Goal: Task Accomplishment & Management: Use online tool/utility

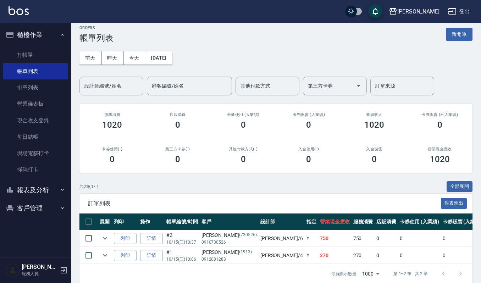
scroll to position [22, 0]
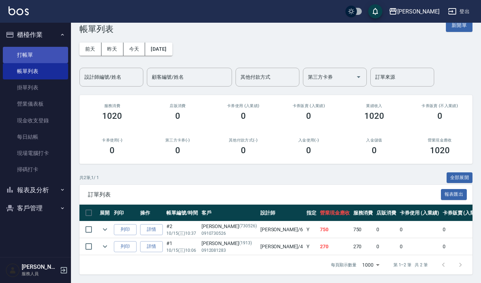
click at [35, 57] on link "打帳單" at bounding box center [35, 55] width 65 height 16
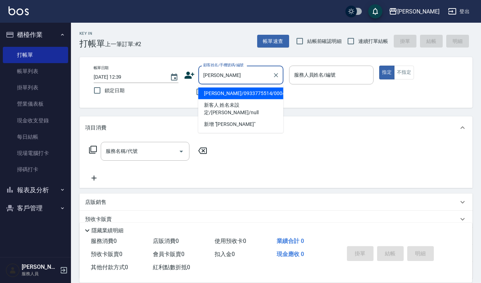
click at [231, 93] on li "徐桂芳/0933775514/00043" at bounding box center [240, 94] width 85 height 12
type input "徐桂芳/0933775514/00043"
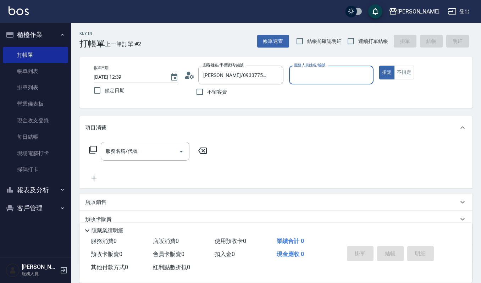
type input "吉兒-4"
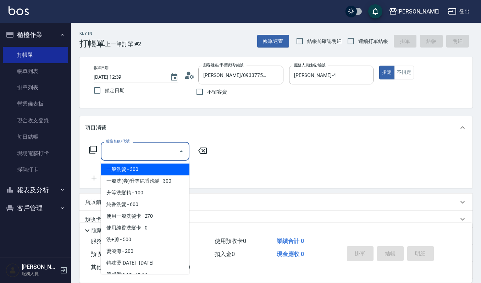
click at [129, 145] on div "服務名稱/代號 服務名稱/代號" at bounding box center [145, 151] width 89 height 19
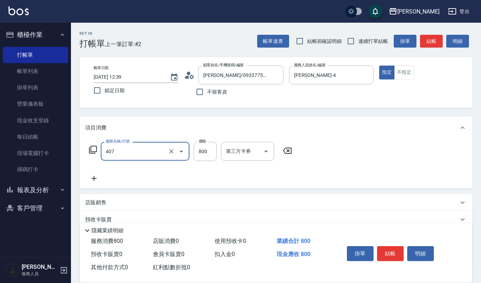
type input "補染(407)"
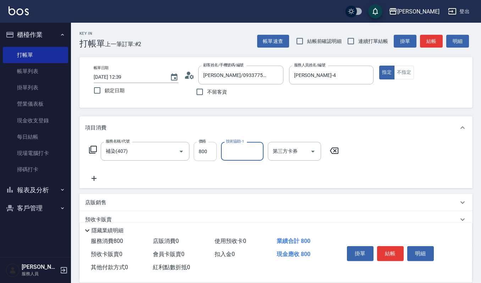
click at [206, 156] on input "800" at bounding box center [205, 151] width 23 height 19
type input "1550"
type input "佳音-21"
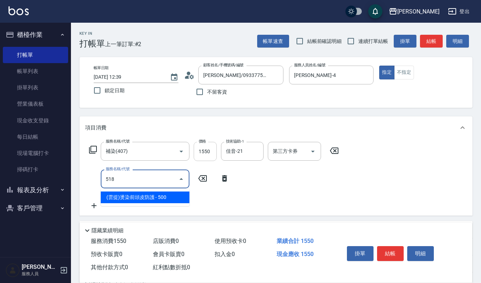
type input "(雲提)燙染前頭皮防護(518)"
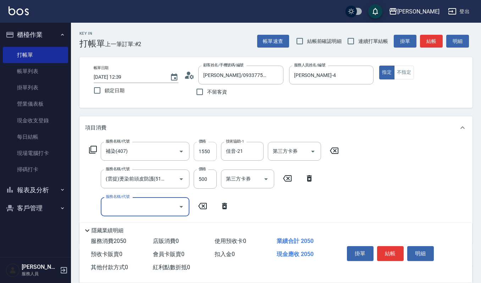
type input "7"
type input "一般洗髮(101)"
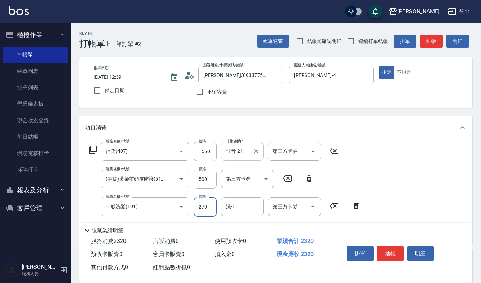
type input "270"
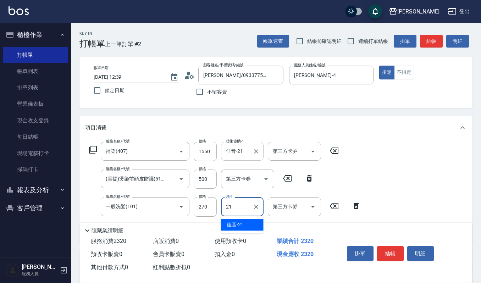
type input "佳音-21"
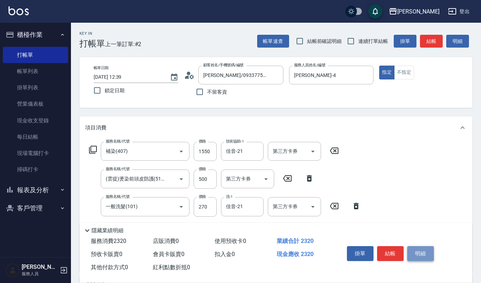
click at [428, 252] on button "明細" at bounding box center [420, 253] width 27 height 15
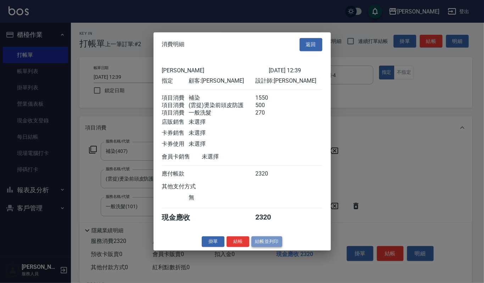
click at [275, 243] on button "結帳並列印" at bounding box center [266, 241] width 31 height 11
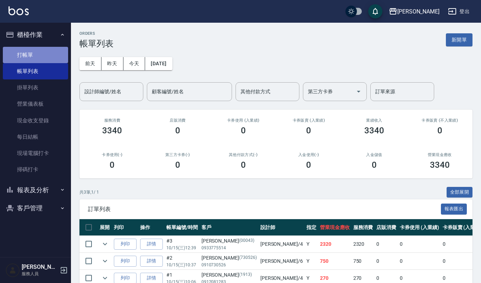
click at [39, 48] on link "打帳單" at bounding box center [35, 55] width 65 height 16
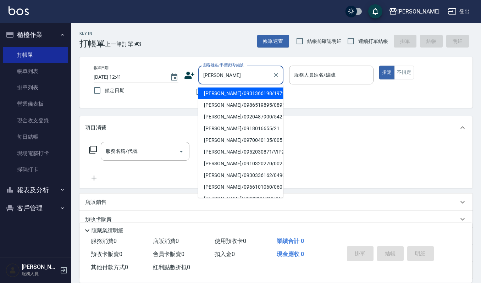
type input "李筱婷/0931366198/1979"
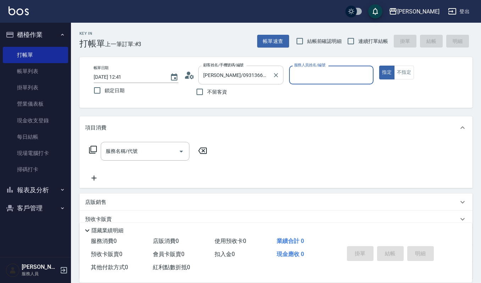
type input "吉兒-4"
click at [379, 66] on button "指定" at bounding box center [386, 73] width 15 height 14
type button "true"
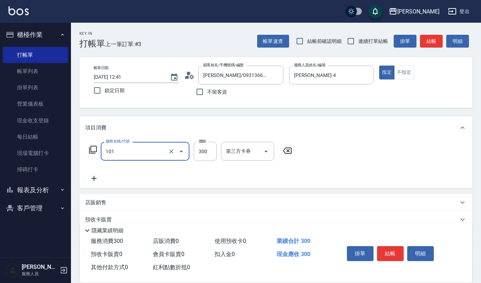
type input "一般洗髮(101)"
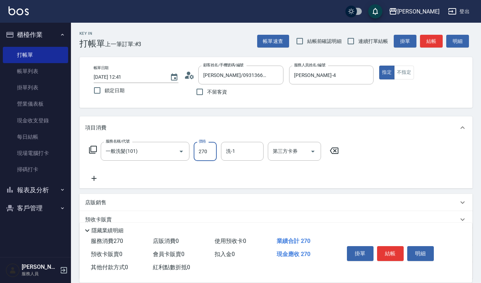
type input "270"
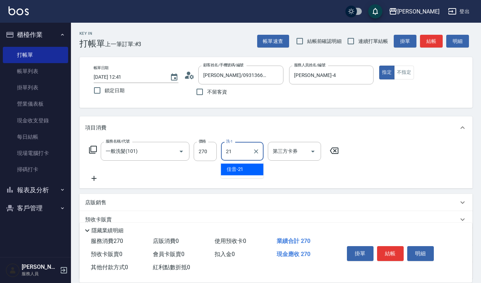
type input "佳音-21"
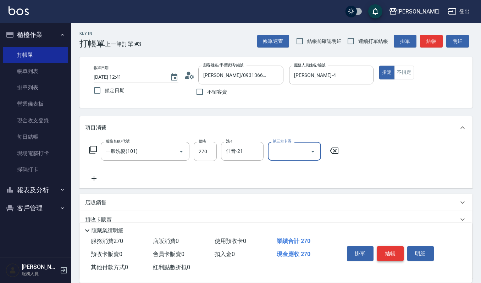
click at [384, 252] on button "結帳" at bounding box center [390, 253] width 27 height 15
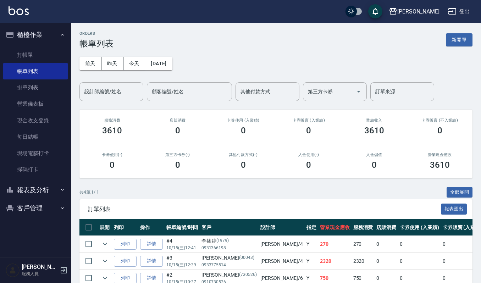
drag, startPoint x: 43, startPoint y: 55, endPoint x: 87, endPoint y: 62, distance: 44.8
click at [43, 55] on link "打帳單" at bounding box center [35, 55] width 65 height 16
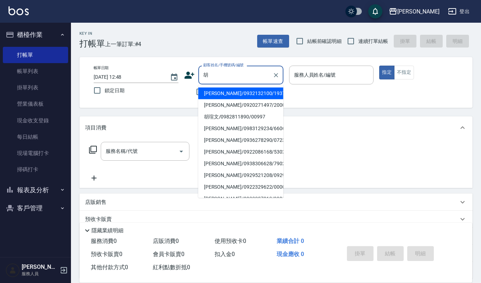
click at [224, 105] on li "胡陳素貞/0920271497/2000" at bounding box center [240, 105] width 85 height 12
type input "胡陳素貞/0920271497/2000"
type input "吉兒-4"
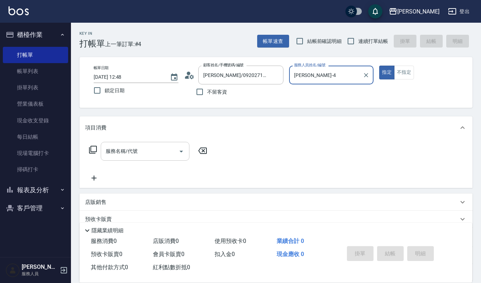
click at [147, 156] on input "服務名稱/代號" at bounding box center [140, 151] width 72 height 12
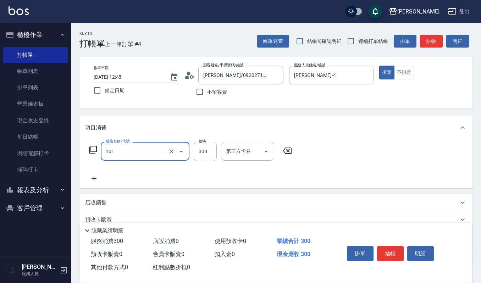
type input "一般洗髮(101)"
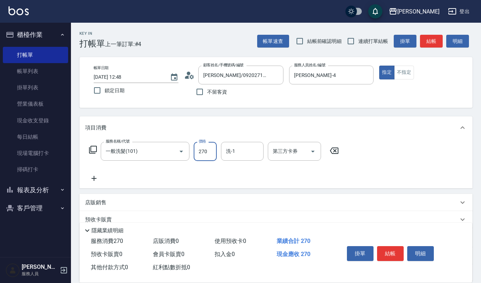
type input "270"
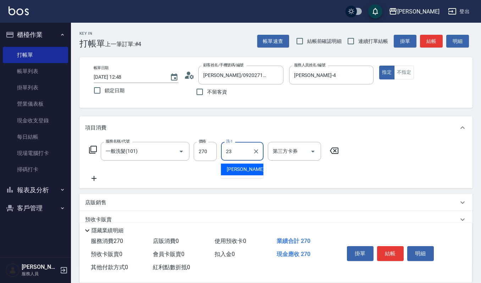
type input "郁涵-23"
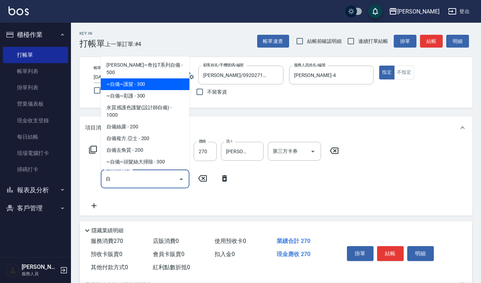
click at [149, 78] on span "~自備~護髮 - 300" at bounding box center [145, 84] width 89 height 12
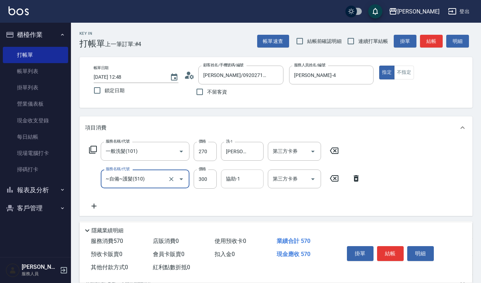
type input "~自備~護髮(510)"
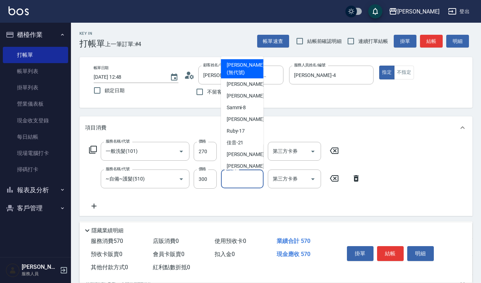
click at [231, 183] on input "協助-1" at bounding box center [242, 179] width 36 height 12
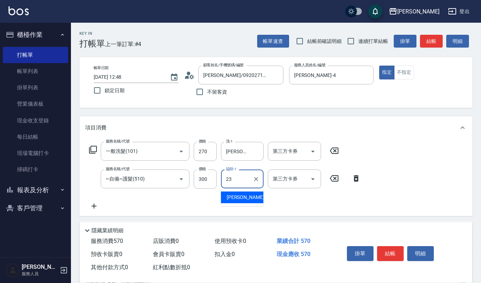
type input "郁涵-23"
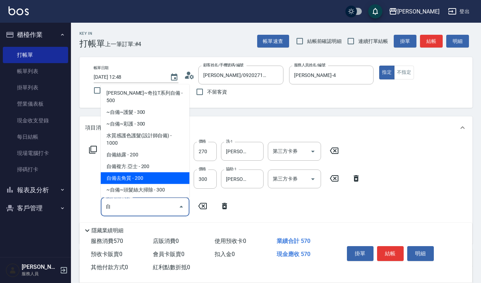
click at [169, 172] on span "自備去角質 - 200" at bounding box center [145, 178] width 89 height 12
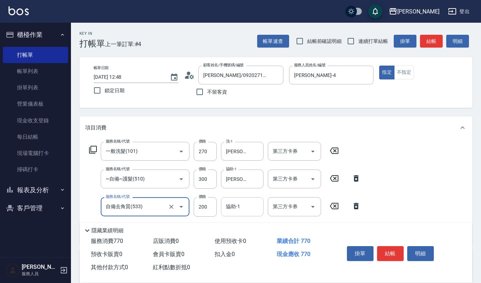
click at [226, 199] on div "協助-1" at bounding box center [242, 206] width 43 height 19
type input "自備去角質(533)"
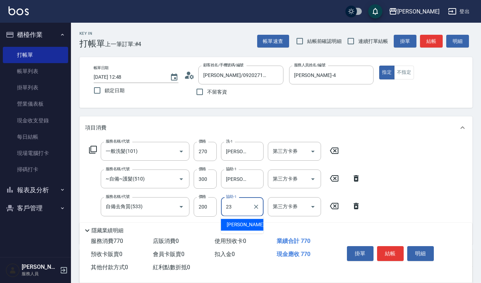
type input "郁涵-23"
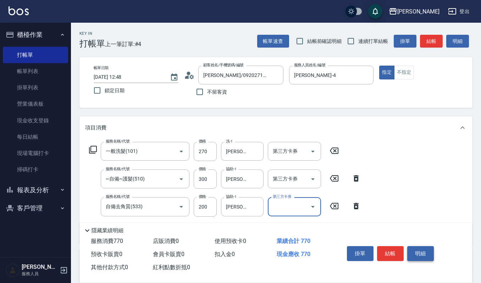
click at [413, 249] on button "明細" at bounding box center [420, 253] width 27 height 15
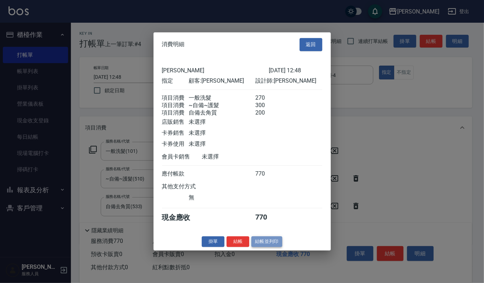
click at [263, 241] on button "結帳並列印" at bounding box center [266, 241] width 31 height 11
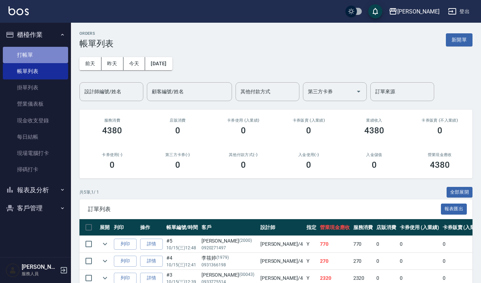
click at [25, 59] on link "打帳單" at bounding box center [35, 55] width 65 height 16
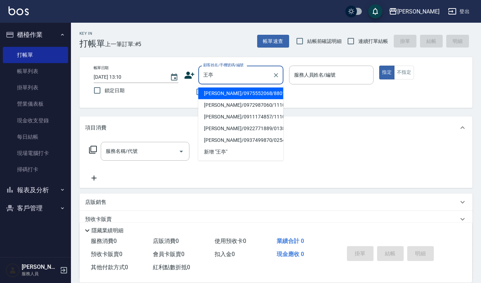
type input "王亭筑/0975552068/880125"
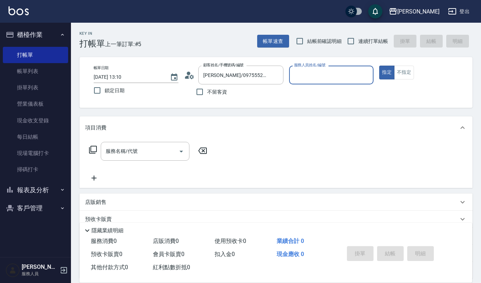
type input "吉兒-4"
click at [379, 66] on button "指定" at bounding box center [386, 73] width 15 height 14
type button "true"
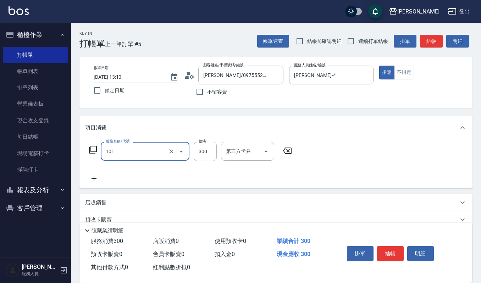
type input "一般洗髮(101)"
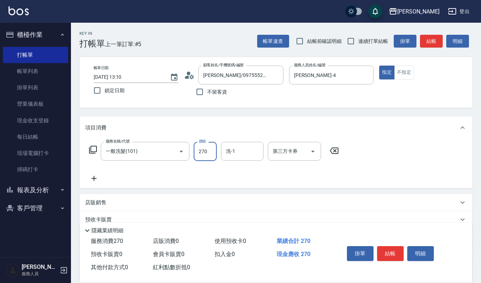
type input "270"
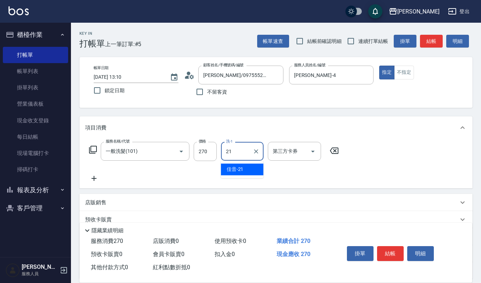
type input "佳音-21"
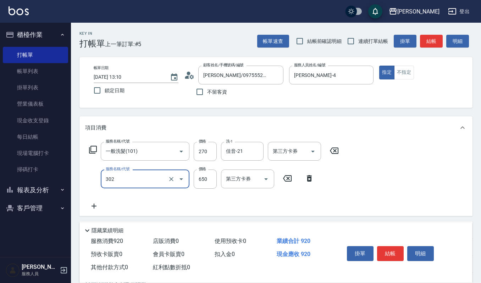
type input "經典剪髮-Gill(302)"
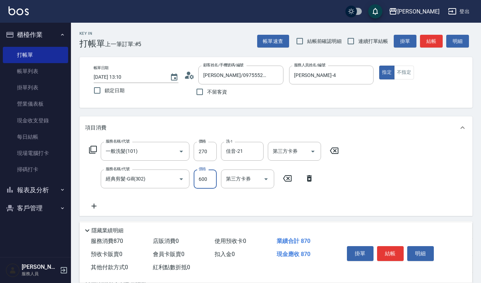
type input "600"
click at [399, 253] on button "結帳" at bounding box center [390, 253] width 27 height 15
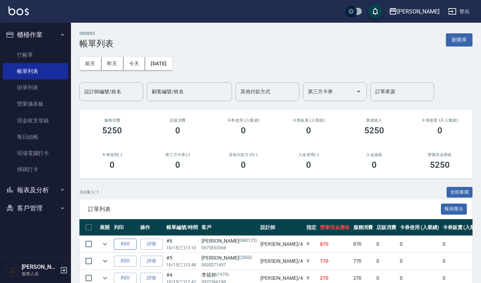
click at [131, 244] on button "列印" at bounding box center [125, 244] width 23 height 11
click at [54, 57] on link "打帳單" at bounding box center [35, 55] width 65 height 16
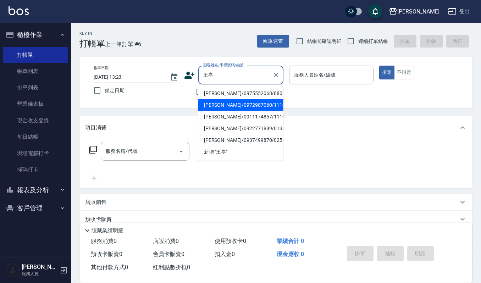
click at [265, 105] on li "王亭方/0972987060/11101" at bounding box center [240, 105] width 85 height 12
type input "王亭方/0972987060/11101"
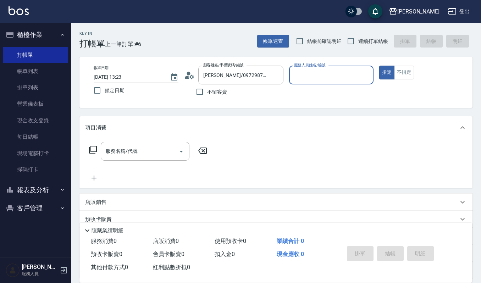
type input "吉兒-4"
click at [163, 145] on input "服務名稱/代號" at bounding box center [140, 151] width 72 height 12
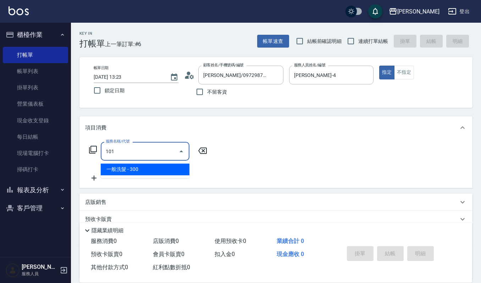
type input "一般洗髮(101)"
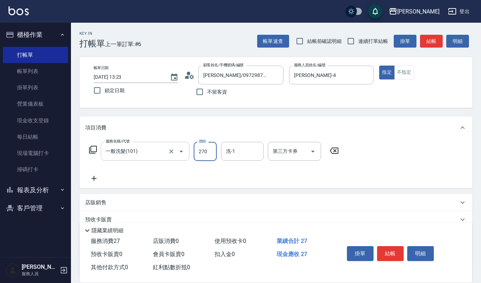
type input "270"
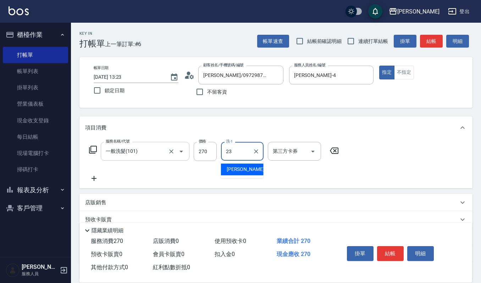
type input "郁涵-23"
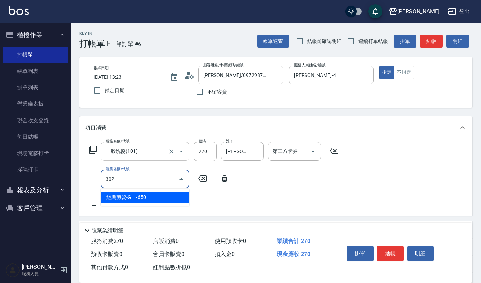
type input "經典剪髮-Gill(302)"
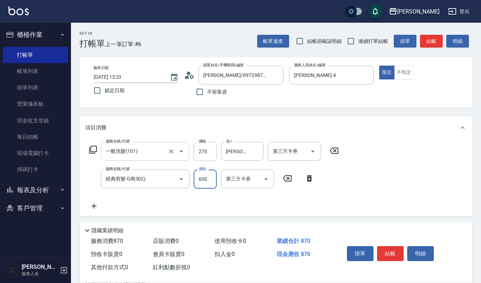
type input "600"
click at [409, 250] on button "明細" at bounding box center [420, 253] width 27 height 15
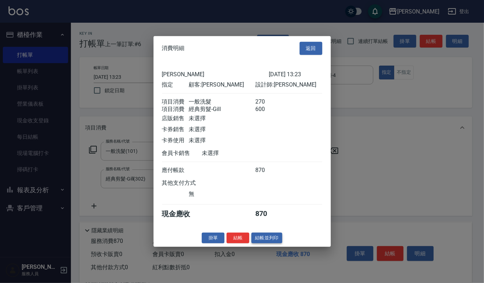
click at [267, 240] on button "結帳並列印" at bounding box center [266, 237] width 31 height 11
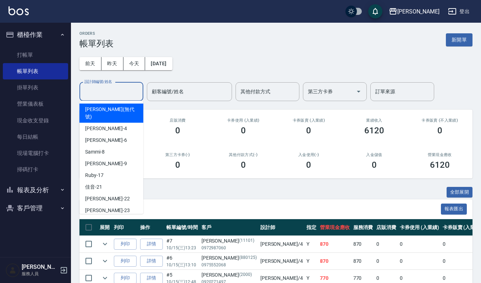
click at [128, 95] on input "設計師編號/姓名" at bounding box center [111, 91] width 57 height 12
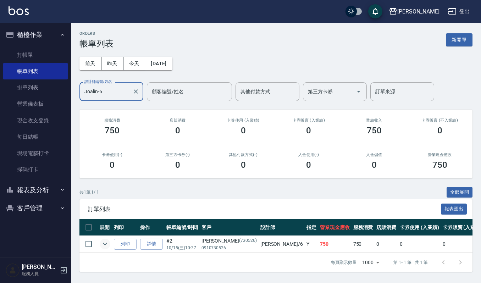
type input "Joalin-6"
click at [107, 240] on icon "expand row" at bounding box center [105, 244] width 9 height 9
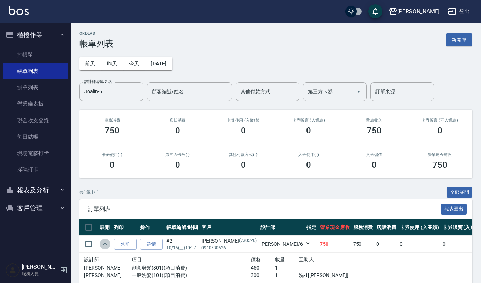
click at [107, 240] on icon "expand row" at bounding box center [105, 244] width 9 height 9
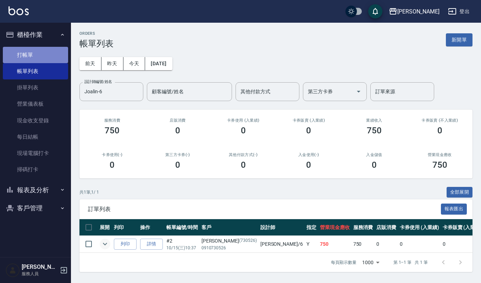
click at [53, 57] on link "打帳單" at bounding box center [35, 55] width 65 height 16
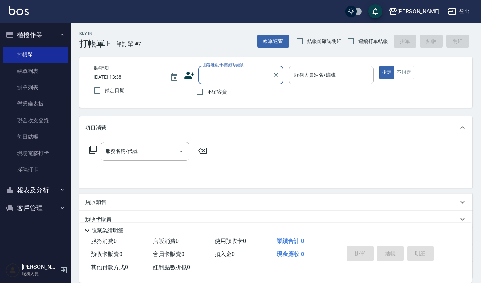
click at [224, 74] on input "顧客姓名/手機號碼/編號" at bounding box center [235, 75] width 68 height 12
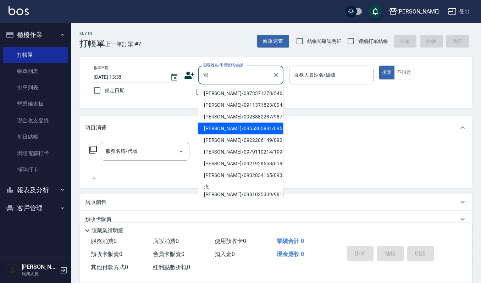
click at [241, 128] on li "黃冠傑/0955365881/0955365881" at bounding box center [240, 129] width 85 height 12
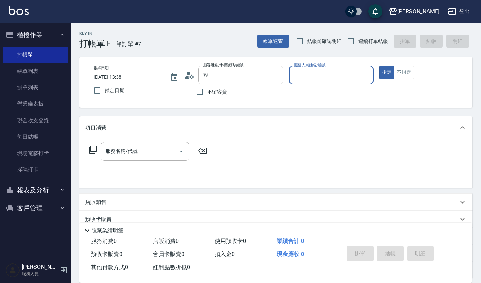
type input "黃冠傑/0955365881/0955365881"
type input "Joalin-6"
click at [142, 143] on div "服務名稱/代號" at bounding box center [145, 151] width 89 height 19
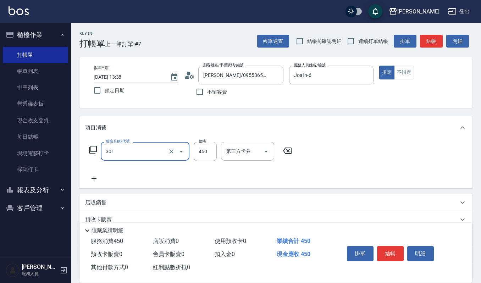
type input "創意剪髮(301)"
type input "360"
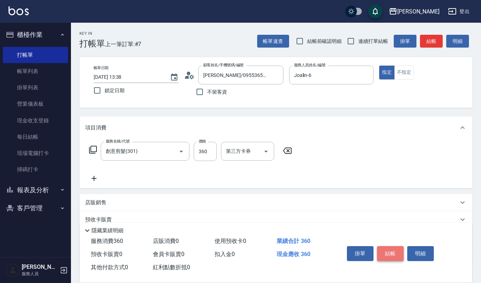
click at [390, 255] on button "結帳" at bounding box center [390, 253] width 27 height 15
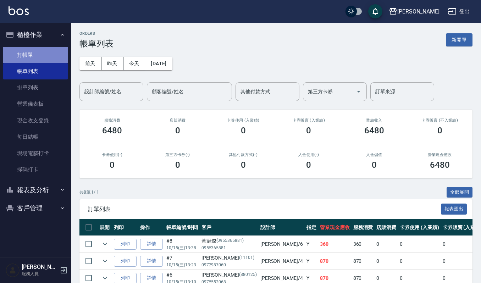
click at [57, 56] on link "打帳單" at bounding box center [35, 55] width 65 height 16
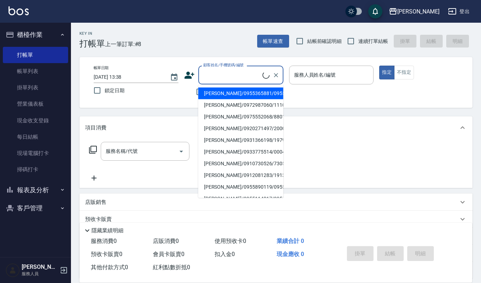
click at [227, 77] on input "顧客姓名/手機號碼/編號" at bounding box center [231, 75] width 61 height 12
click at [239, 124] on li "林臻誼/0916578757/578757" at bounding box center [240, 129] width 85 height 12
type input "林臻誼/0916578757/578757"
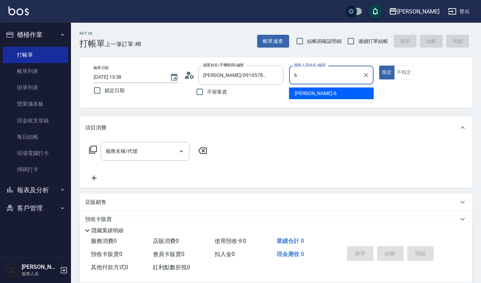
type input "Joalin-6"
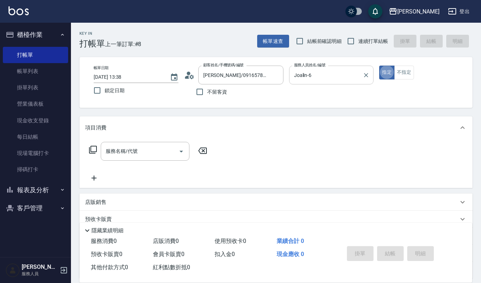
type button "true"
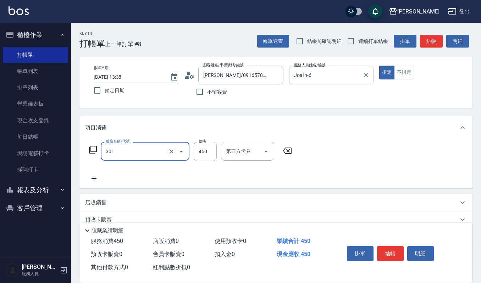
type input "創意剪髮(301)"
type input "360"
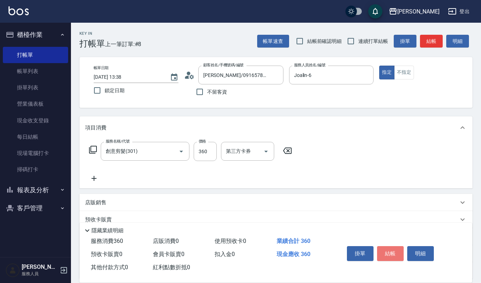
click at [394, 249] on button "結帳" at bounding box center [390, 253] width 27 height 15
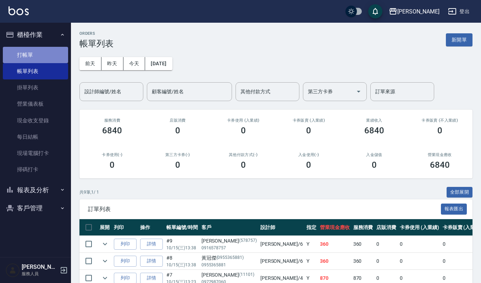
click at [56, 53] on link "打帳單" at bounding box center [35, 55] width 65 height 16
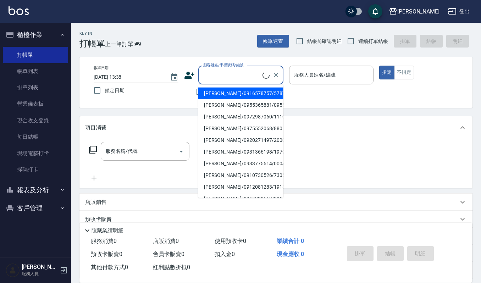
click at [218, 78] on input "顧客姓名/手機號碼/編號" at bounding box center [231, 75] width 61 height 12
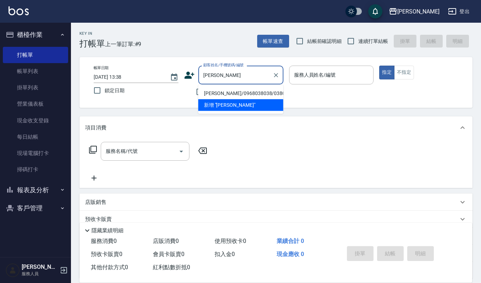
click at [227, 97] on li "吳興達/0968038038/038038" at bounding box center [240, 94] width 85 height 12
type input "吳興達/0968038038/038038"
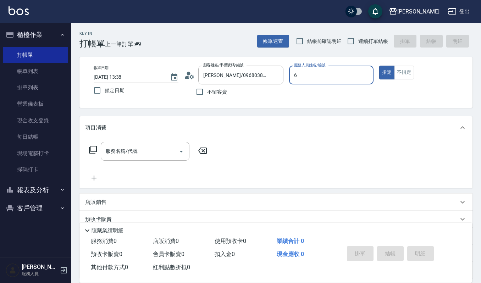
type input "Joalin-6"
type button "true"
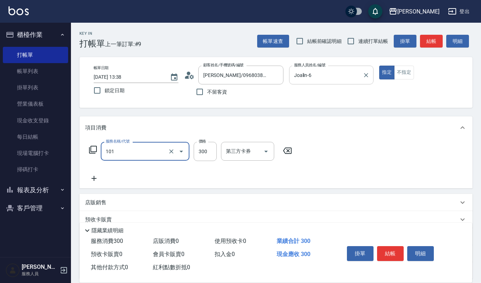
type input "一般洗髮(101)"
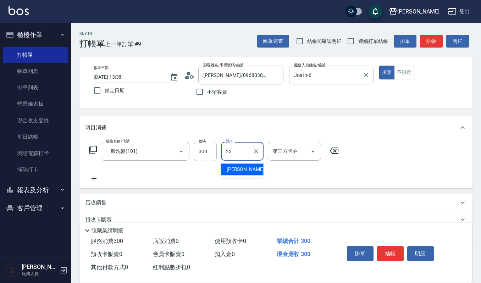
type input "郁涵-23"
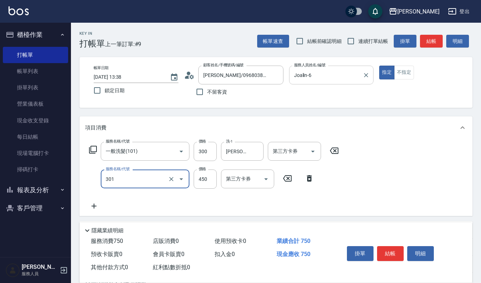
type input "創意剪髮(301)"
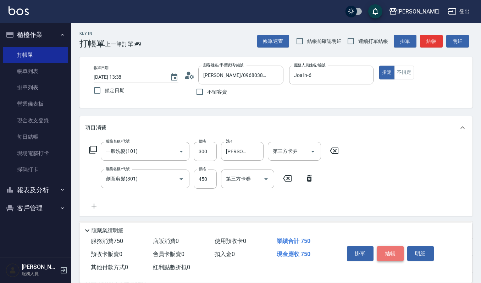
click at [391, 250] on button "結帳" at bounding box center [390, 253] width 27 height 15
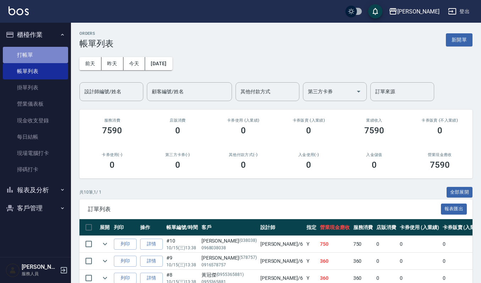
click at [41, 53] on link "打帳單" at bounding box center [35, 55] width 65 height 16
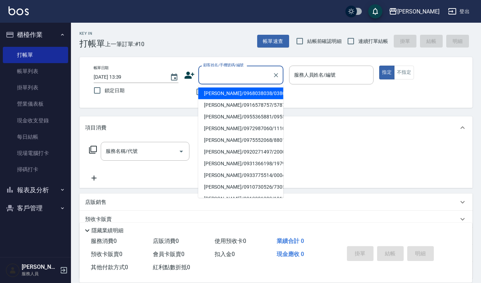
click at [224, 76] on input "顧客姓名/手機號碼/編號" at bounding box center [235, 75] width 68 height 12
click at [230, 105] on li "游莉瑩/0938550907/550907" at bounding box center [240, 105] width 85 height 12
type input "游莉瑩/0938550907/550907"
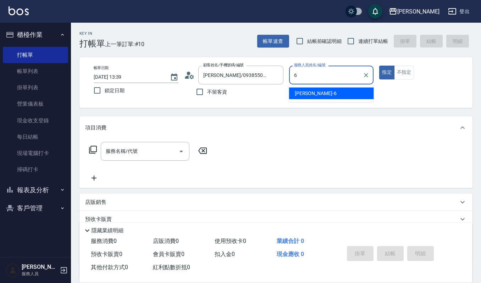
type input "Joalin-6"
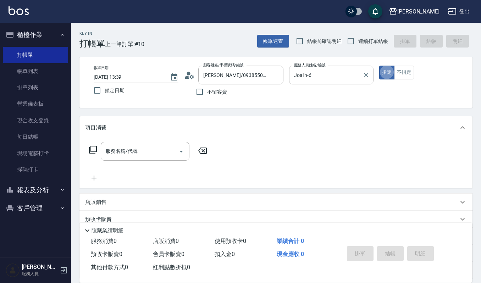
type button "true"
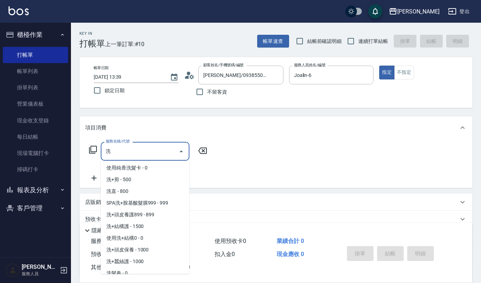
scroll to position [67, 0]
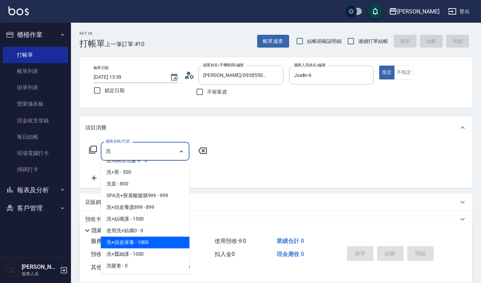
click at [142, 242] on span "洗+頭皮保養 - 1000" at bounding box center [145, 242] width 89 height 12
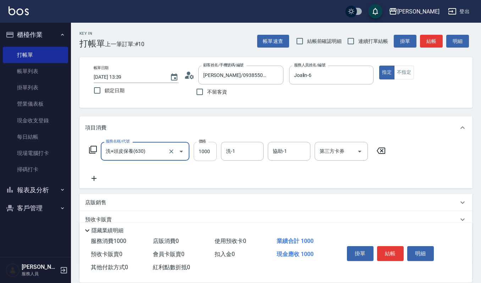
type input "洗+頭皮保養(630)"
click at [210, 151] on input "1000" at bounding box center [205, 151] width 23 height 19
type input "1299"
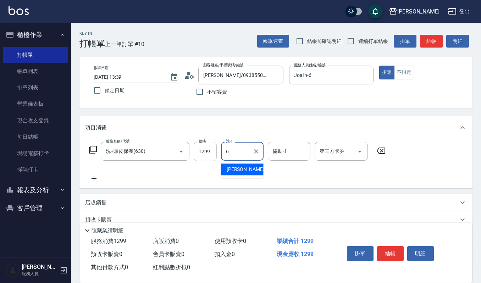
type input "Joalin-6"
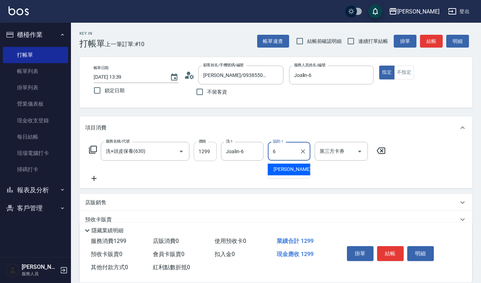
type input "Joalin-6"
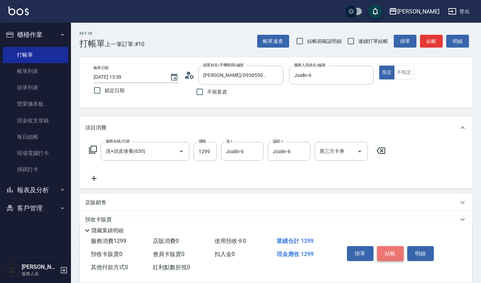
click at [387, 248] on button "結帳" at bounding box center [390, 253] width 27 height 15
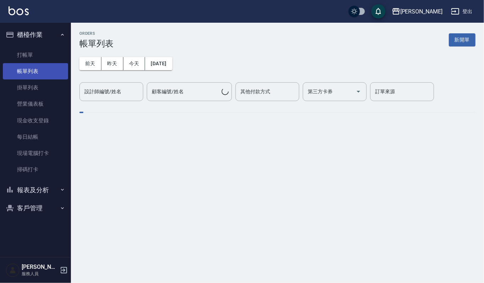
click at [39, 69] on link "帳單列表" at bounding box center [35, 71] width 65 height 16
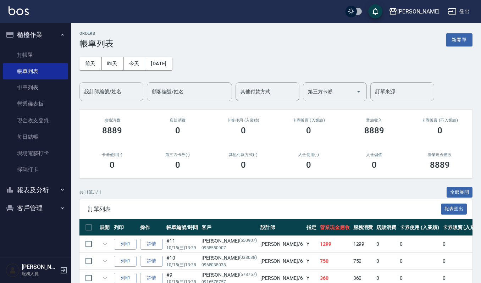
click at [108, 94] on input "設計師編號/姓名" at bounding box center [111, 91] width 57 height 12
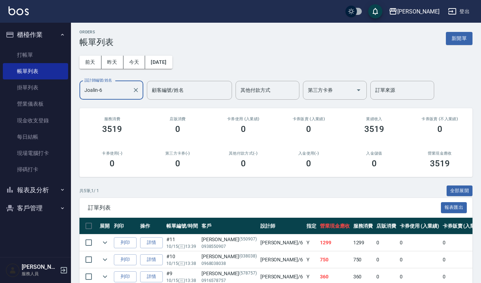
scroll to position [74, 0]
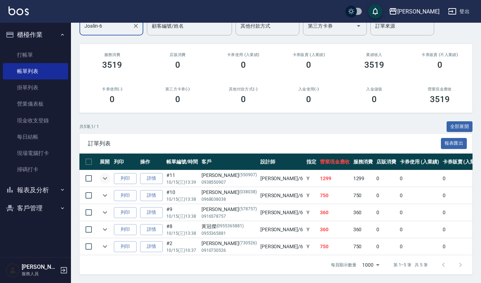
type input "Joalin-6"
click at [108, 174] on icon "expand row" at bounding box center [105, 178] width 9 height 9
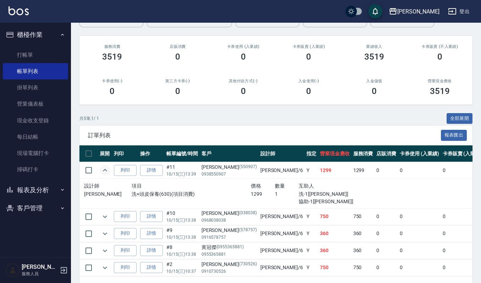
click at [108, 169] on icon "expand row" at bounding box center [105, 170] width 9 height 9
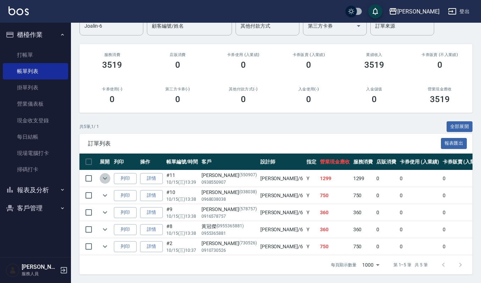
click at [106, 174] on icon "expand row" at bounding box center [105, 178] width 9 height 9
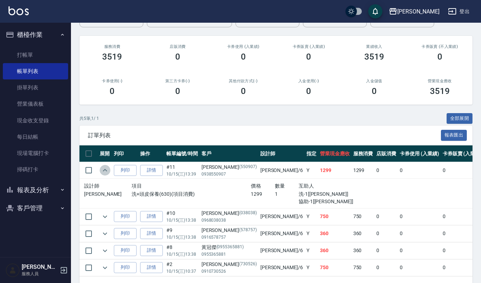
click at [106, 172] on icon "expand row" at bounding box center [105, 170] width 9 height 9
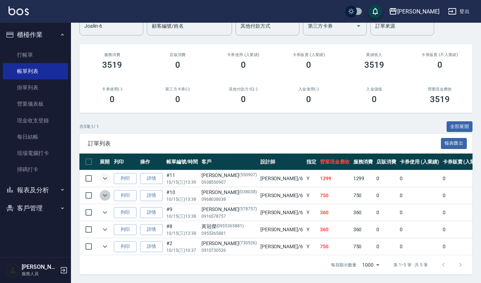
click at [101, 191] on icon "expand row" at bounding box center [105, 195] width 9 height 9
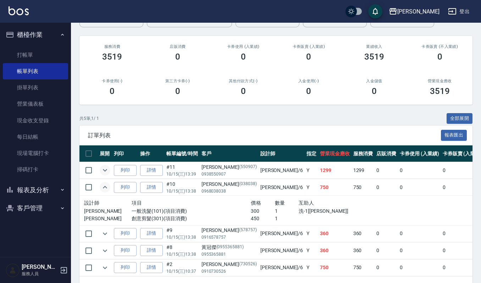
click at [101, 188] on icon "expand row" at bounding box center [105, 187] width 9 height 9
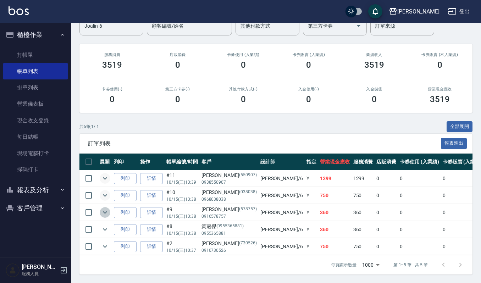
click at [101, 208] on icon "expand row" at bounding box center [105, 212] width 9 height 9
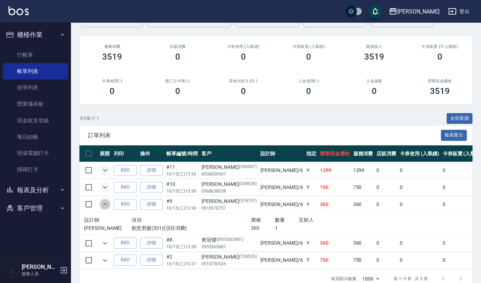
click at [101, 203] on icon "expand row" at bounding box center [105, 204] width 9 height 9
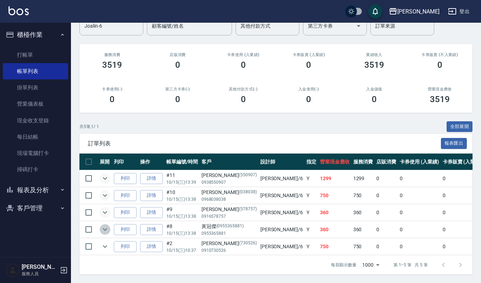
click at [105, 225] on icon "expand row" at bounding box center [105, 229] width 9 height 9
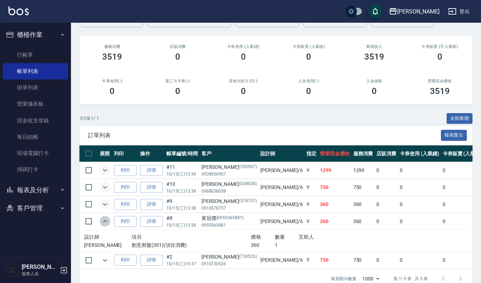
click at [105, 220] on icon "expand row" at bounding box center [105, 221] width 9 height 9
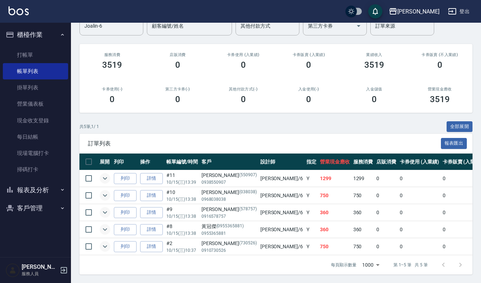
click at [104, 242] on icon "expand row" at bounding box center [105, 246] width 9 height 9
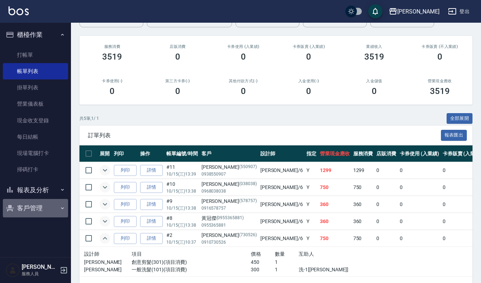
click at [38, 208] on button "客戶管理" at bounding box center [35, 208] width 65 height 18
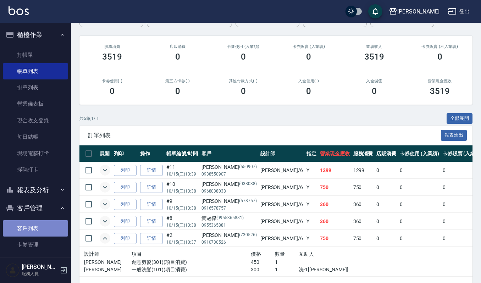
click at [39, 224] on link "客戶列表" at bounding box center [35, 228] width 65 height 16
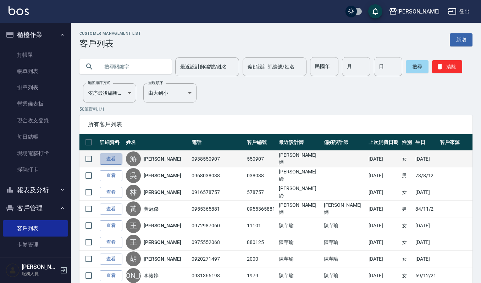
click at [111, 158] on link "查看" at bounding box center [111, 159] width 23 height 11
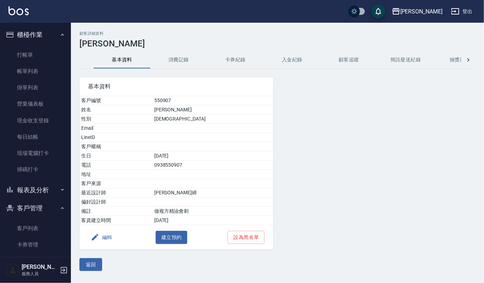
click at [183, 63] on button "消費記錄" at bounding box center [178, 59] width 57 height 17
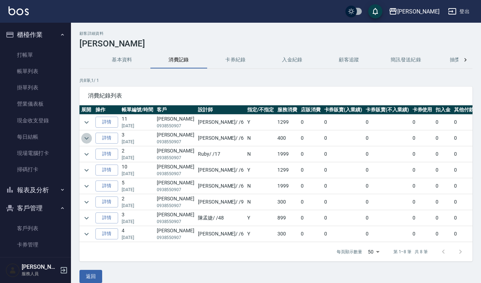
click at [86, 138] on icon "expand row" at bounding box center [86, 138] width 9 height 9
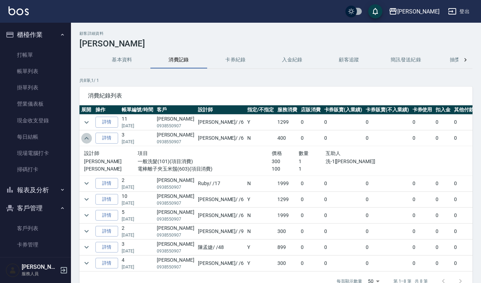
click at [86, 138] on icon "expand row" at bounding box center [86, 138] width 4 height 2
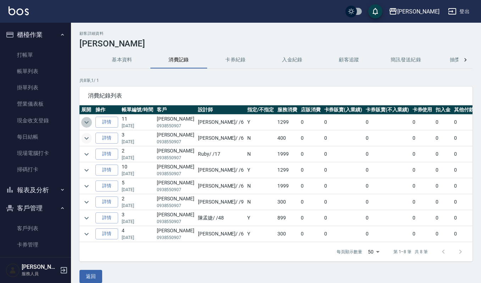
click at [84, 119] on icon "expand row" at bounding box center [86, 122] width 9 height 9
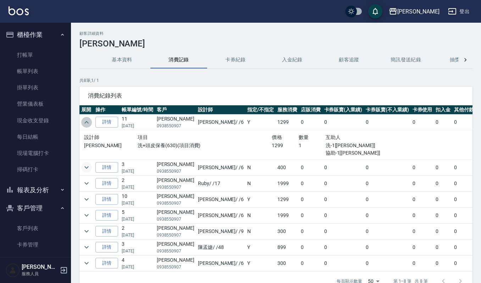
click at [84, 119] on icon "expand row" at bounding box center [86, 122] width 9 height 9
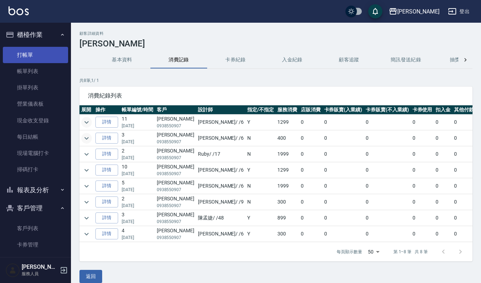
click at [16, 53] on link "打帳單" at bounding box center [35, 55] width 65 height 16
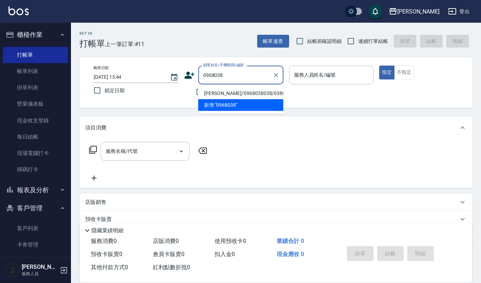
click at [219, 93] on li "吳興達/0968038038/038038" at bounding box center [240, 94] width 85 height 12
type input "吳興達/0968038038/038038"
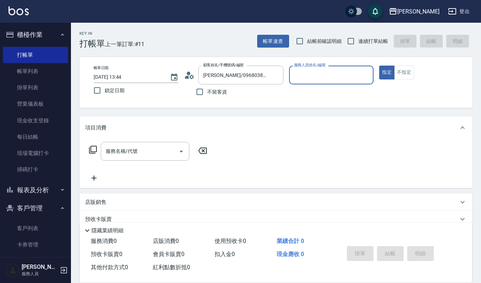
click at [302, 71] on input "服務人員姓名/編號" at bounding box center [331, 75] width 78 height 12
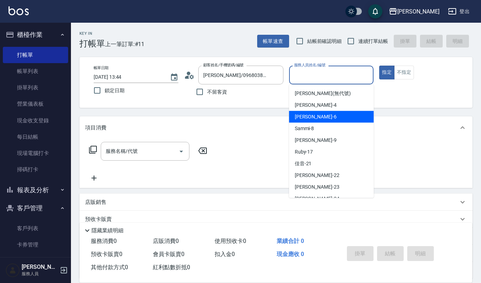
click at [304, 119] on span "Joalin -6" at bounding box center [316, 116] width 42 height 7
type input "Joalin-6"
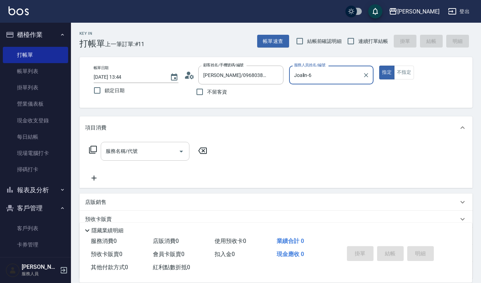
click at [131, 152] on input "服務名稱/代號" at bounding box center [140, 151] width 72 height 12
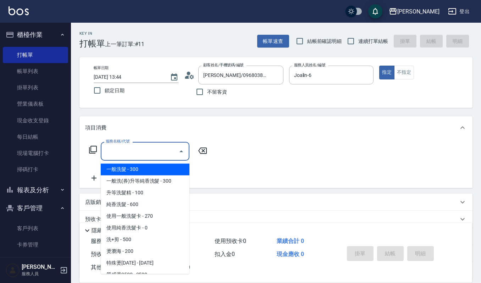
click at [136, 153] on input "服務名稱/代號" at bounding box center [140, 151] width 72 height 12
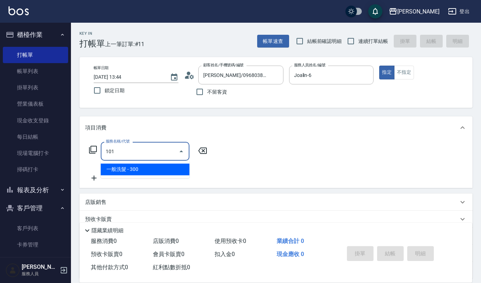
type input "一般洗髮(101)"
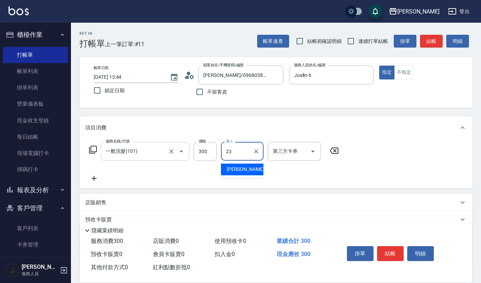
type input "郁涵-23"
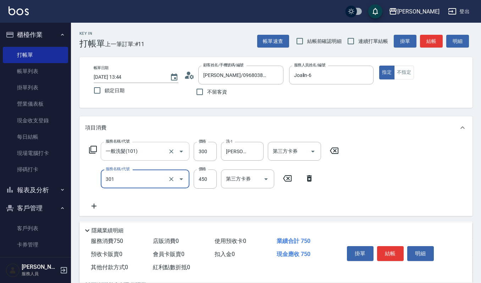
type input "創意剪髮(301)"
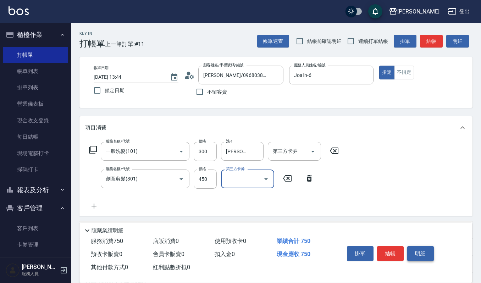
click at [415, 258] on button "明細" at bounding box center [420, 253] width 27 height 15
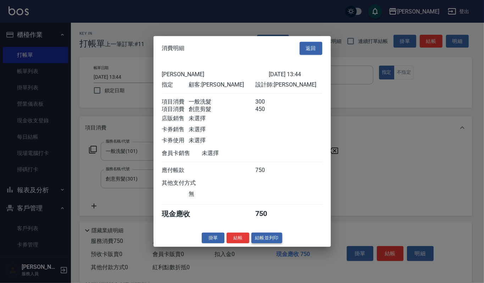
click at [260, 243] on button "結帳並列印" at bounding box center [266, 237] width 31 height 11
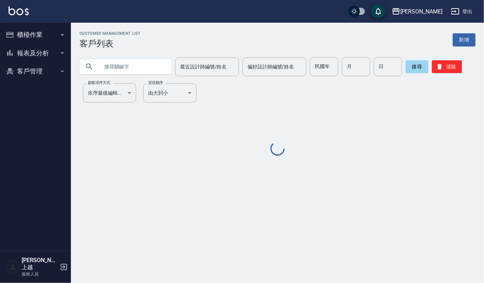
click at [108, 68] on input "text" at bounding box center [132, 66] width 67 height 19
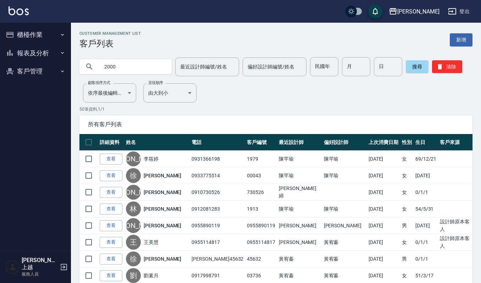
type input "2000"
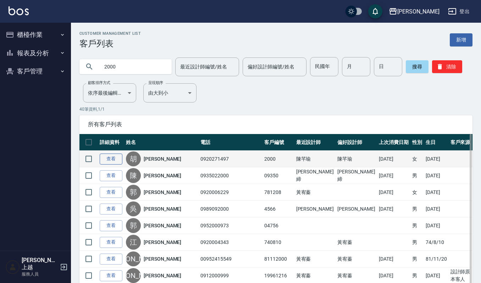
click at [103, 158] on link "查看" at bounding box center [111, 159] width 23 height 11
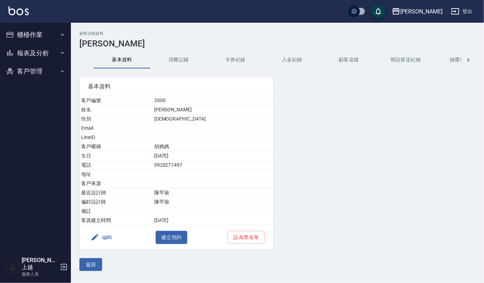
click at [174, 64] on button "消費記錄" at bounding box center [178, 59] width 57 height 17
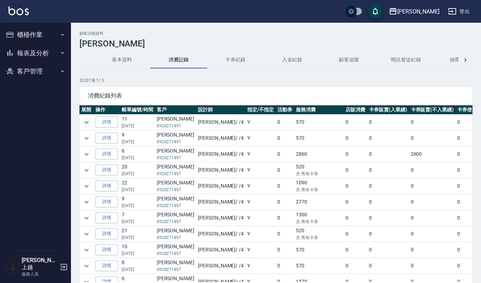
click at [82, 123] on icon "expand row" at bounding box center [86, 122] width 9 height 9
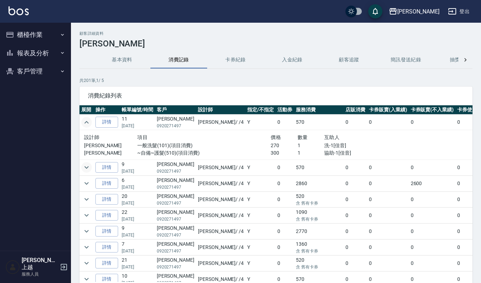
click at [85, 166] on icon "expand row" at bounding box center [86, 167] width 9 height 9
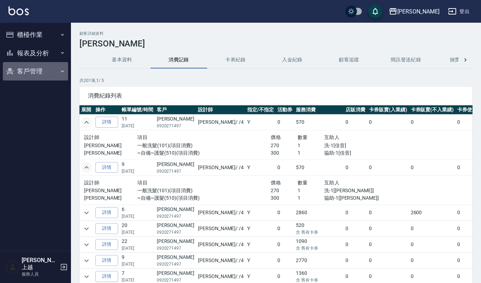
click at [16, 68] on button "客戶管理" at bounding box center [35, 71] width 65 height 18
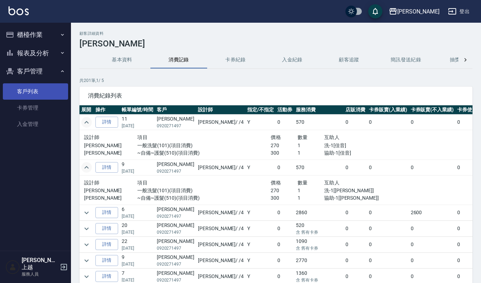
click at [28, 85] on link "客戶列表" at bounding box center [35, 91] width 65 height 16
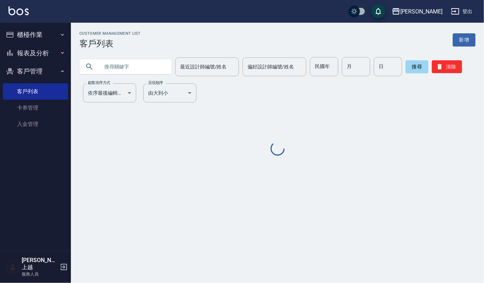
click at [106, 60] on input "text" at bounding box center [132, 66] width 67 height 19
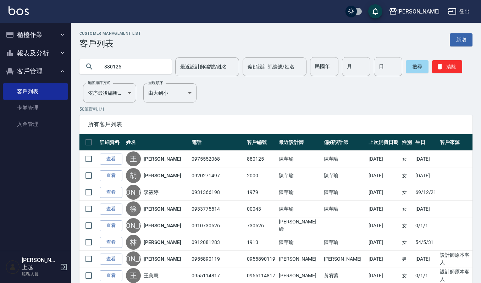
type input "880125"
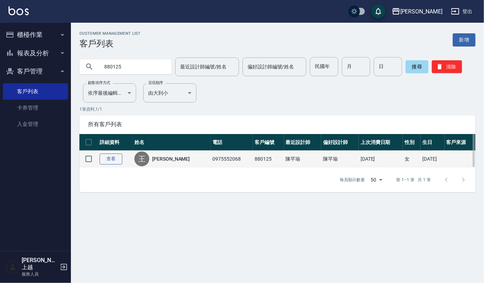
click at [110, 155] on link "查看" at bounding box center [111, 159] width 23 height 11
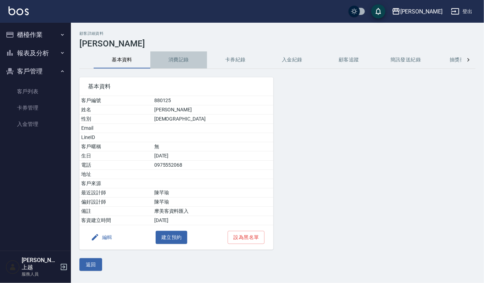
click at [174, 60] on button "消費記錄" at bounding box center [178, 59] width 57 height 17
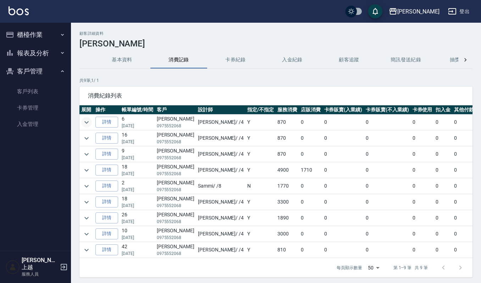
click at [88, 123] on icon "expand row" at bounding box center [86, 122] width 9 height 9
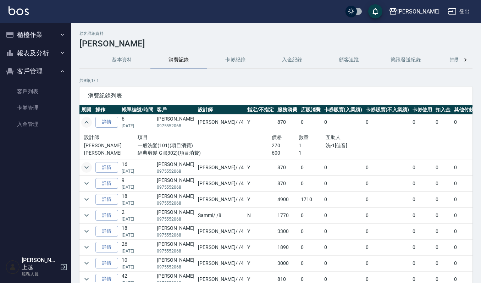
click at [88, 168] on icon "expand row" at bounding box center [86, 167] width 9 height 9
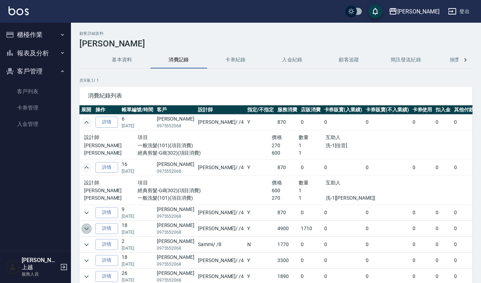
click at [87, 229] on icon "expand row" at bounding box center [86, 228] width 9 height 9
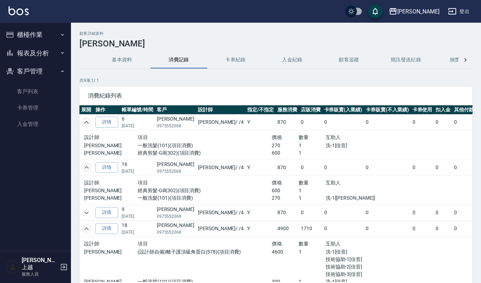
click at [84, 122] on icon "expand row" at bounding box center [86, 122] width 9 height 9
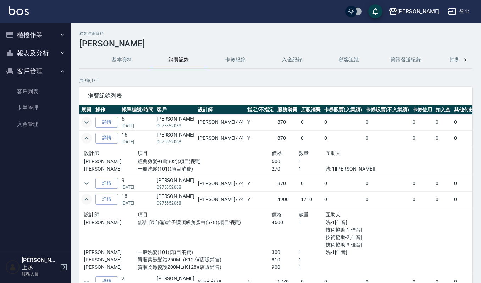
click at [87, 139] on icon "expand row" at bounding box center [86, 138] width 9 height 9
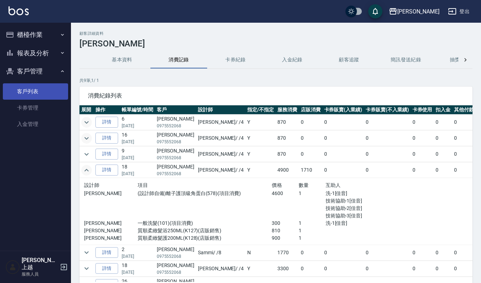
click at [27, 85] on link "客戶列表" at bounding box center [35, 91] width 65 height 16
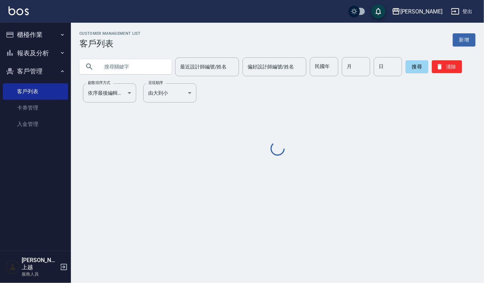
click at [136, 74] on input "text" at bounding box center [132, 66] width 67 height 19
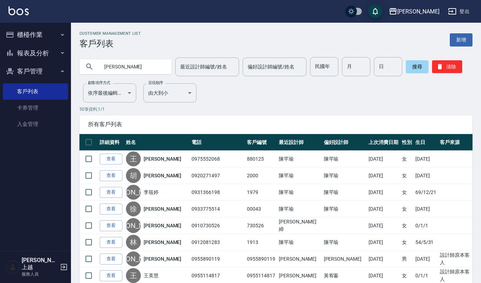
type input "[PERSON_NAME]"
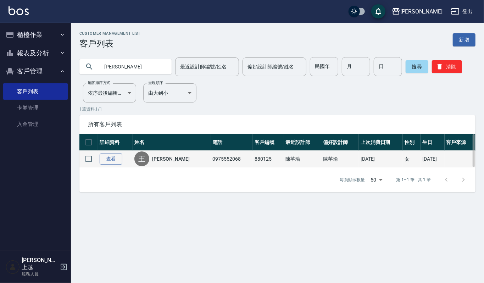
click at [118, 159] on link "查看" at bounding box center [111, 159] width 23 height 11
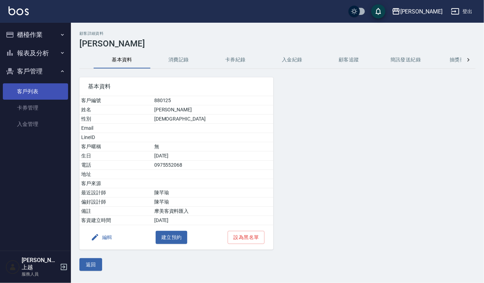
click at [62, 85] on link "客戶列表" at bounding box center [35, 91] width 65 height 16
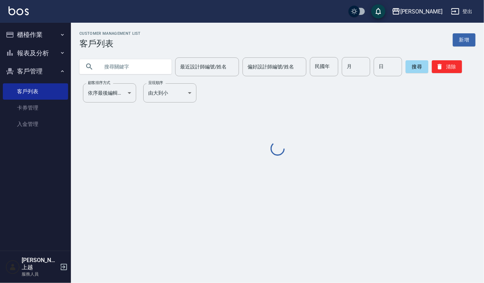
click at [147, 63] on input "text" at bounding box center [132, 66] width 67 height 19
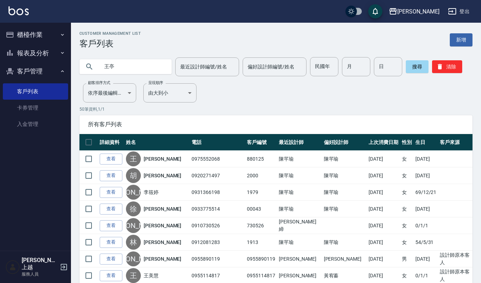
type input "王亭"
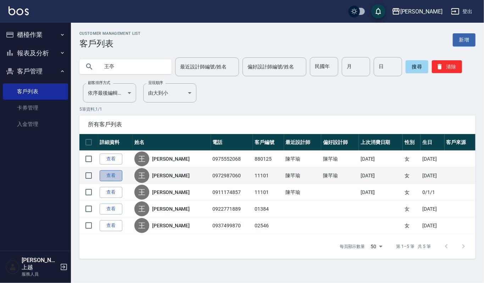
click at [108, 174] on link "查看" at bounding box center [111, 175] width 23 height 11
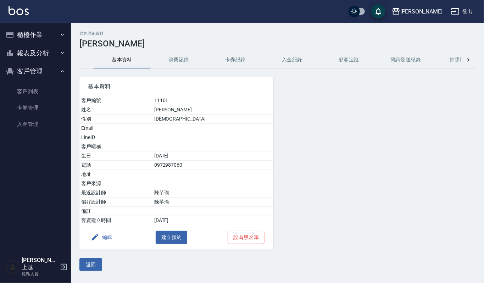
click at [184, 61] on button "消費記錄" at bounding box center [178, 59] width 57 height 17
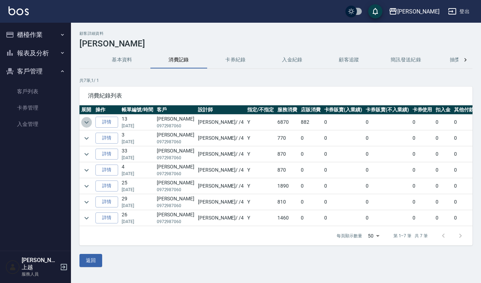
click at [87, 124] on icon "expand row" at bounding box center [86, 122] width 9 height 9
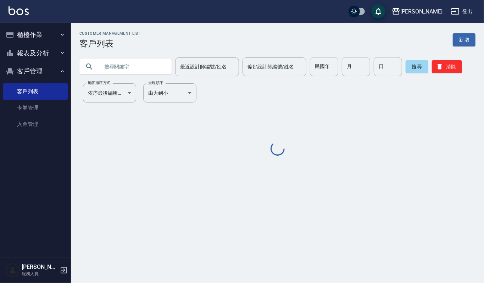
click at [102, 63] on input "text" at bounding box center [132, 66] width 67 height 19
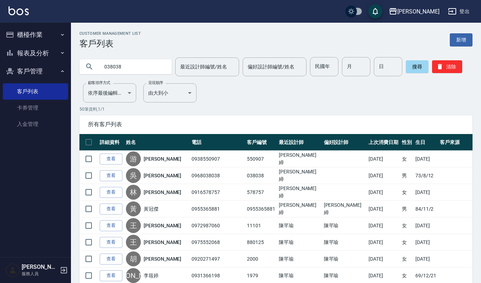
type input "038038"
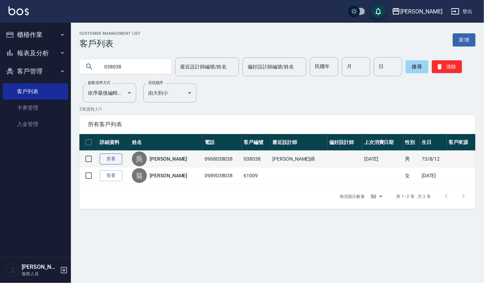
click at [107, 158] on link "查看" at bounding box center [111, 159] width 23 height 11
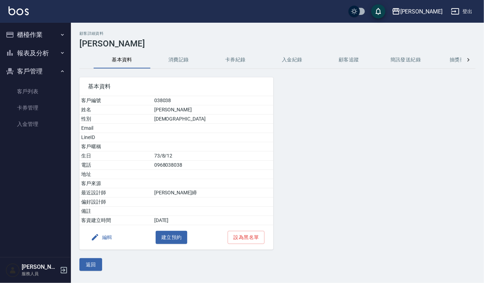
click at [195, 65] on button "消費記錄" at bounding box center [178, 59] width 57 height 17
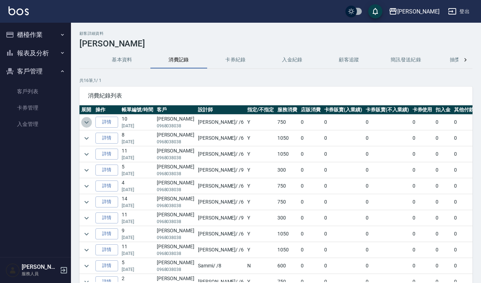
click at [84, 125] on icon "expand row" at bounding box center [86, 122] width 9 height 9
